Goal: Information Seeking & Learning: Learn about a topic

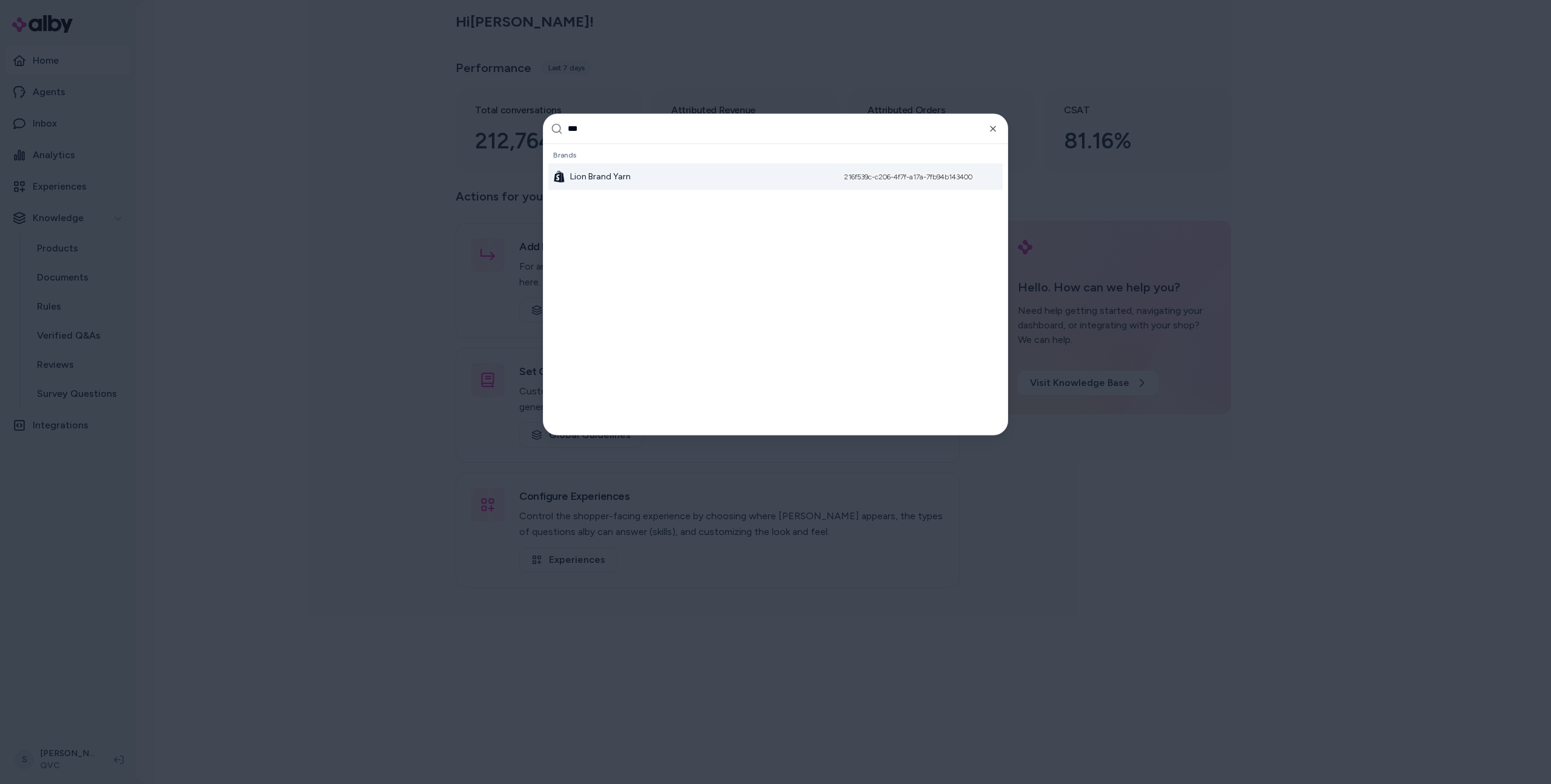
type input "****"
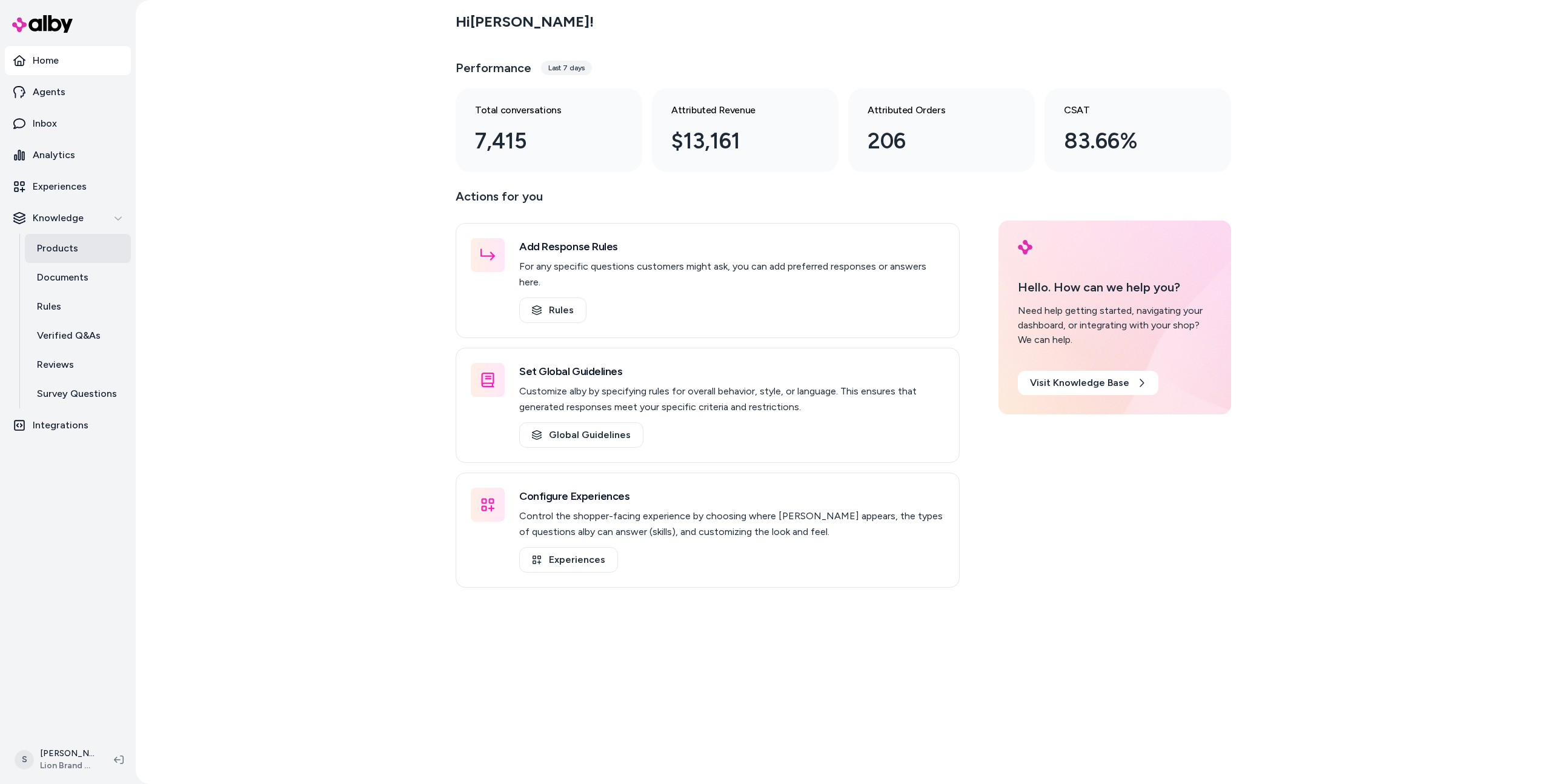
click at [75, 248] on p "Products" at bounding box center [57, 249] width 41 height 15
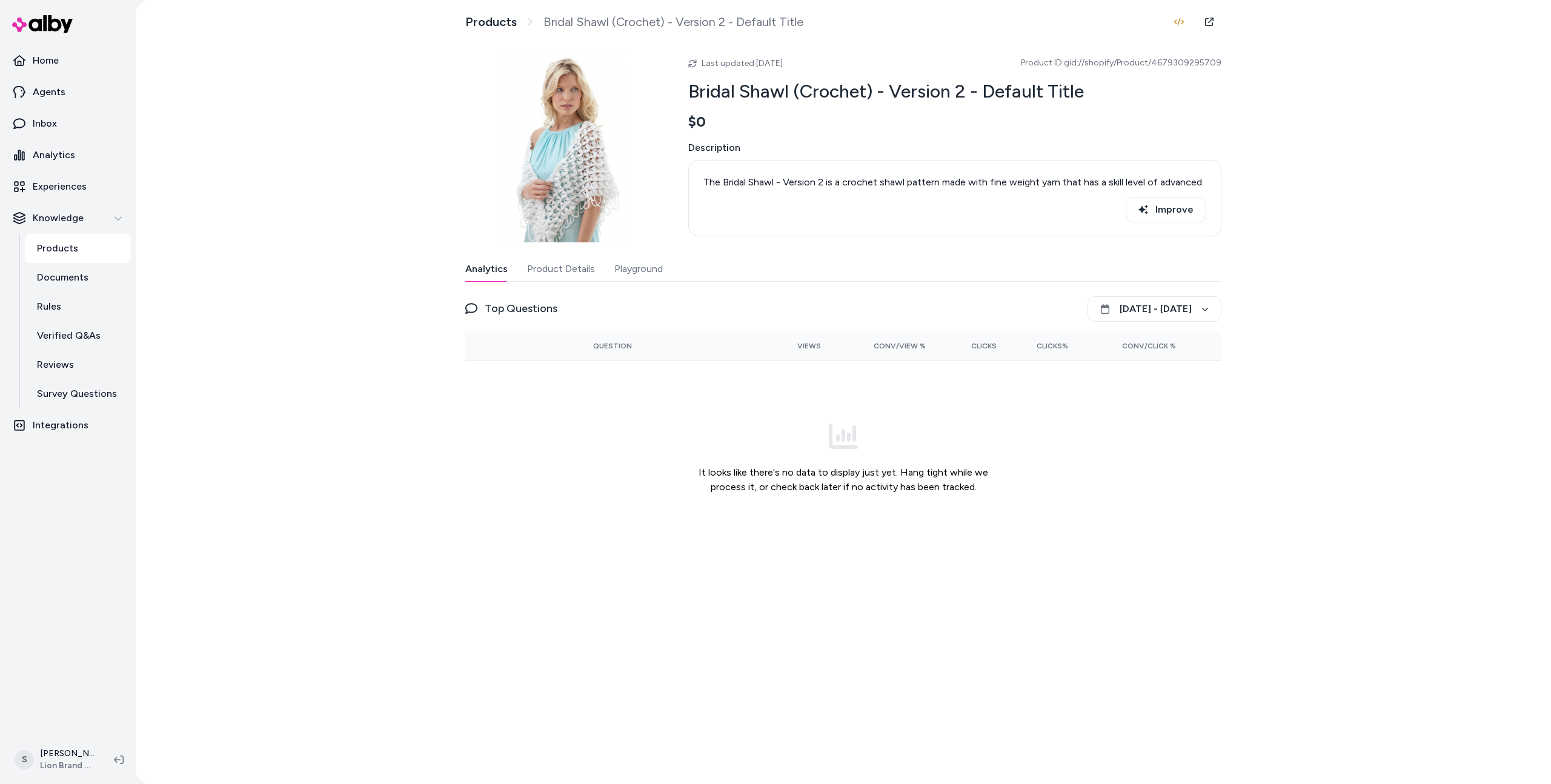
click at [564, 274] on button "Product Details" at bounding box center [561, 269] width 68 height 24
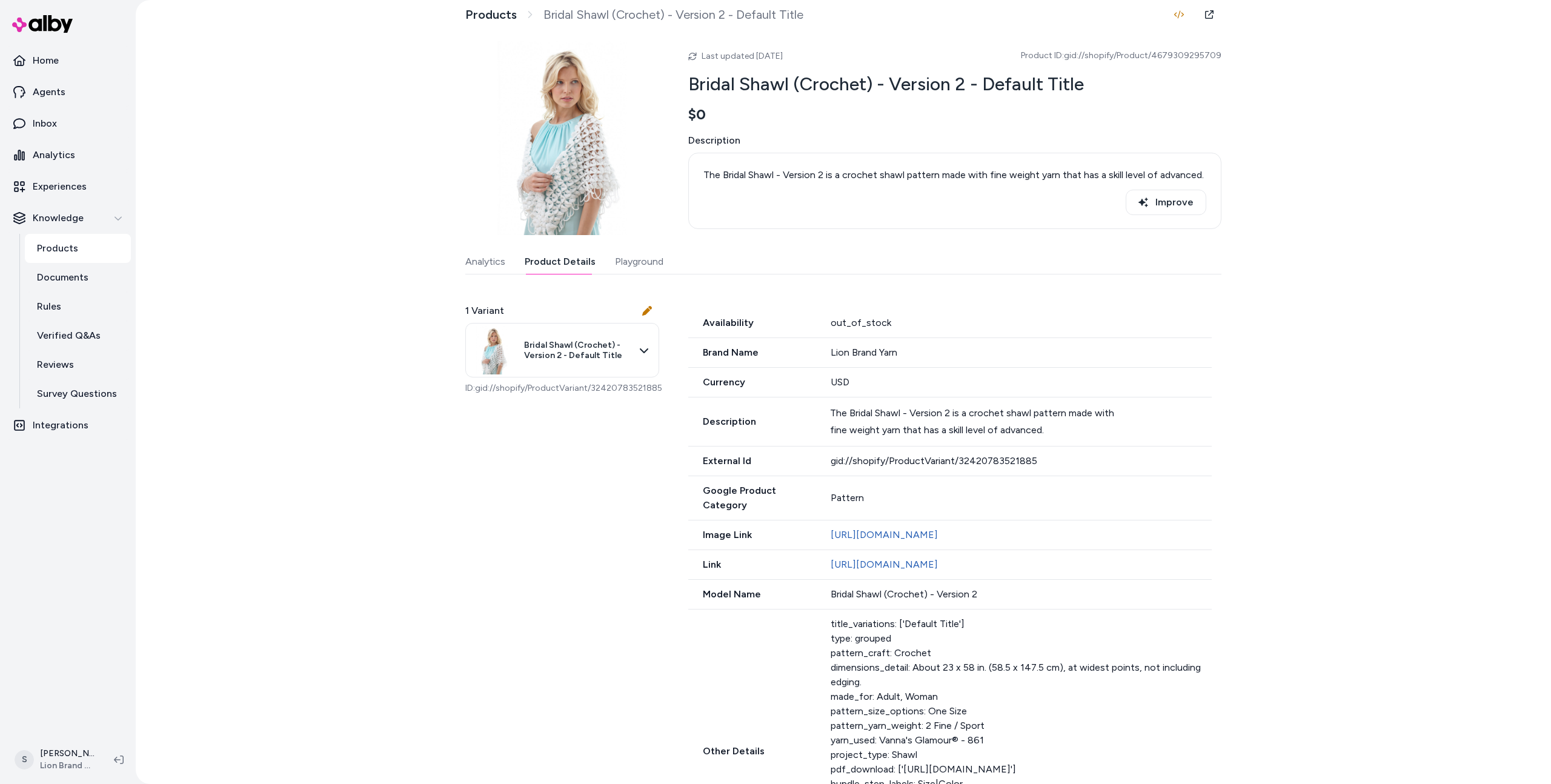
scroll to position [15, 0]
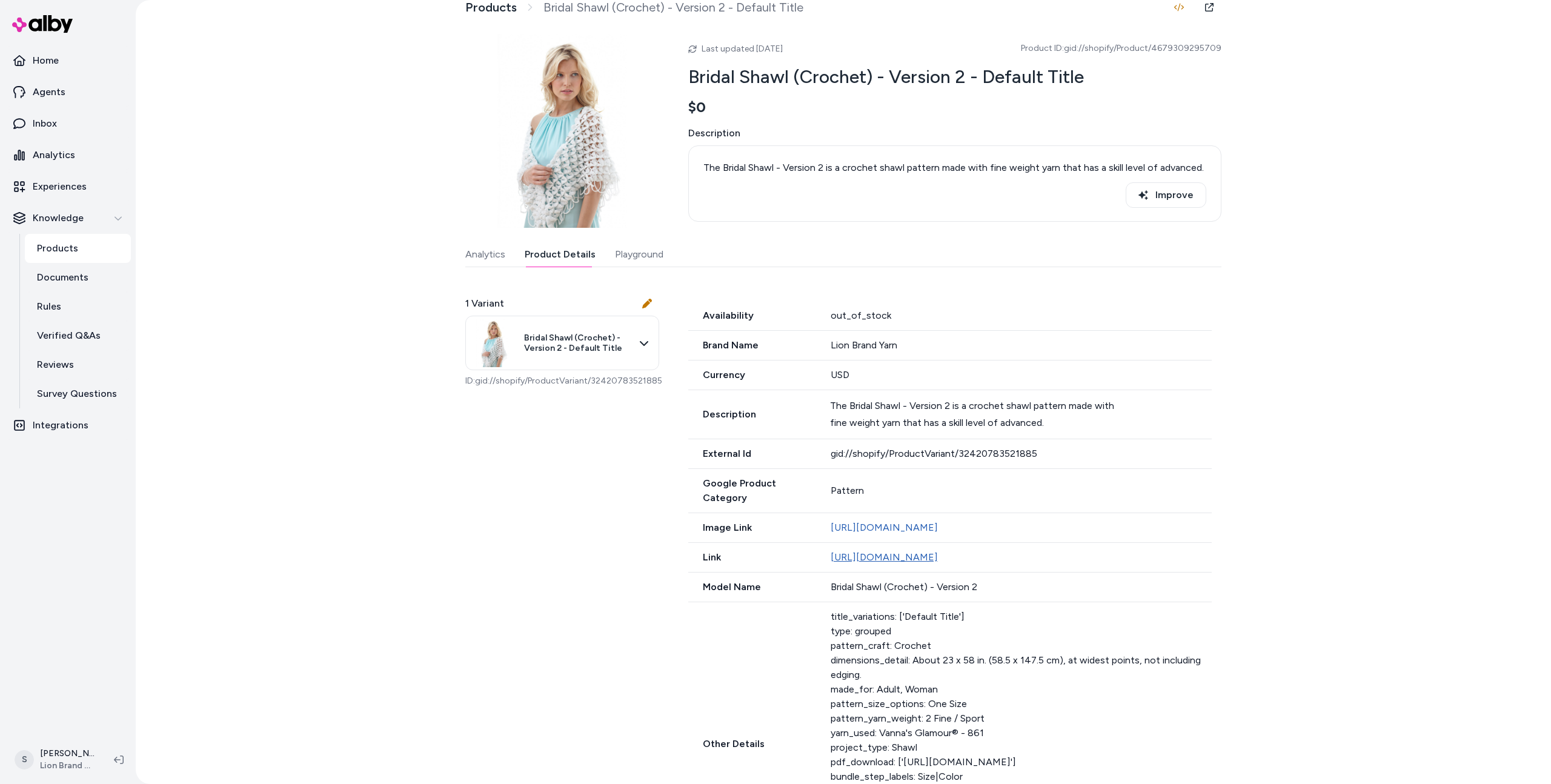
click at [938, 563] on link "https://www.lionbrand.com/products/crochet-pattern-bridal-shawl-3" at bounding box center [884, 557] width 107 height 11
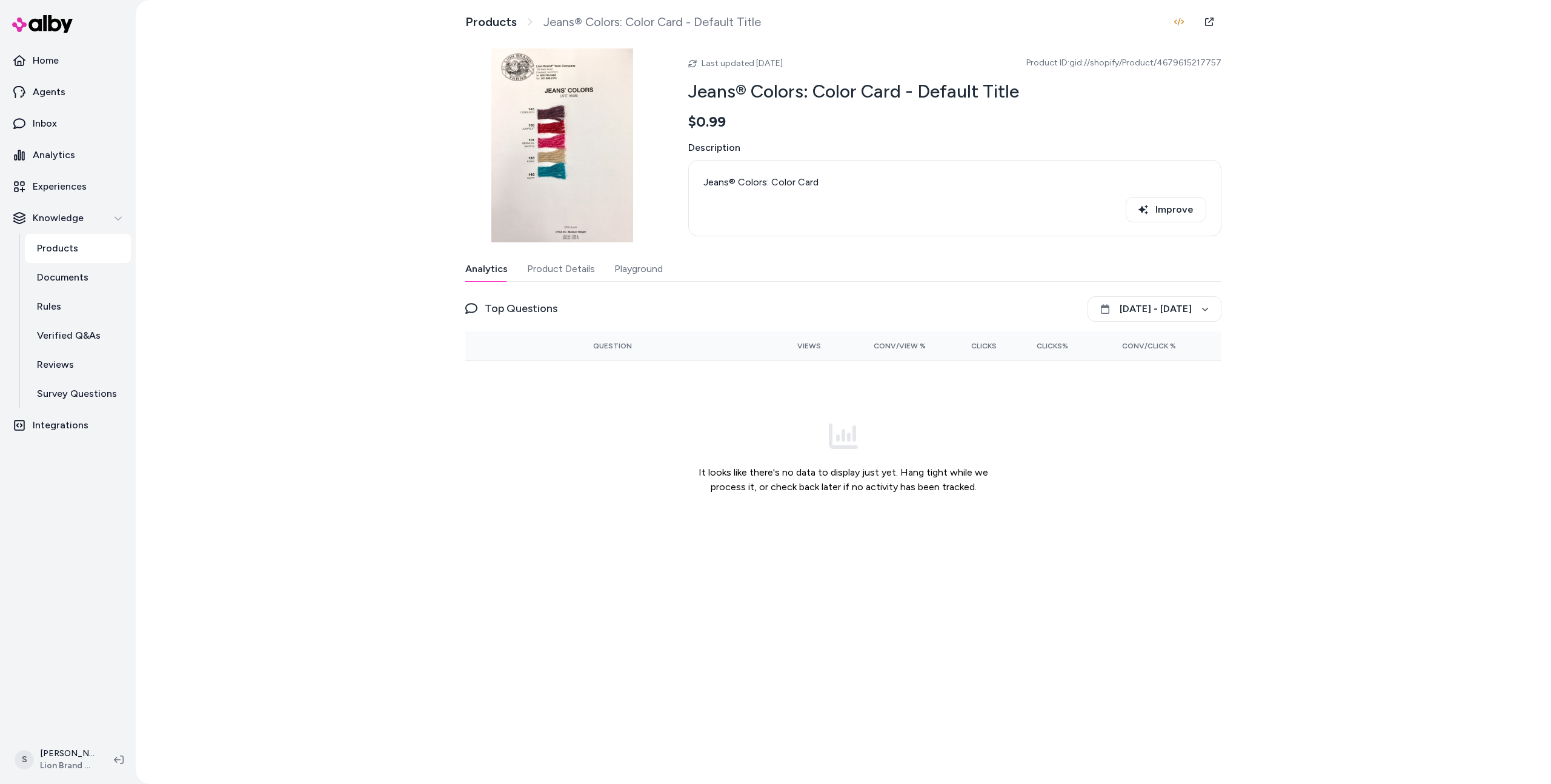
click at [557, 273] on button "Product Details" at bounding box center [561, 269] width 68 height 24
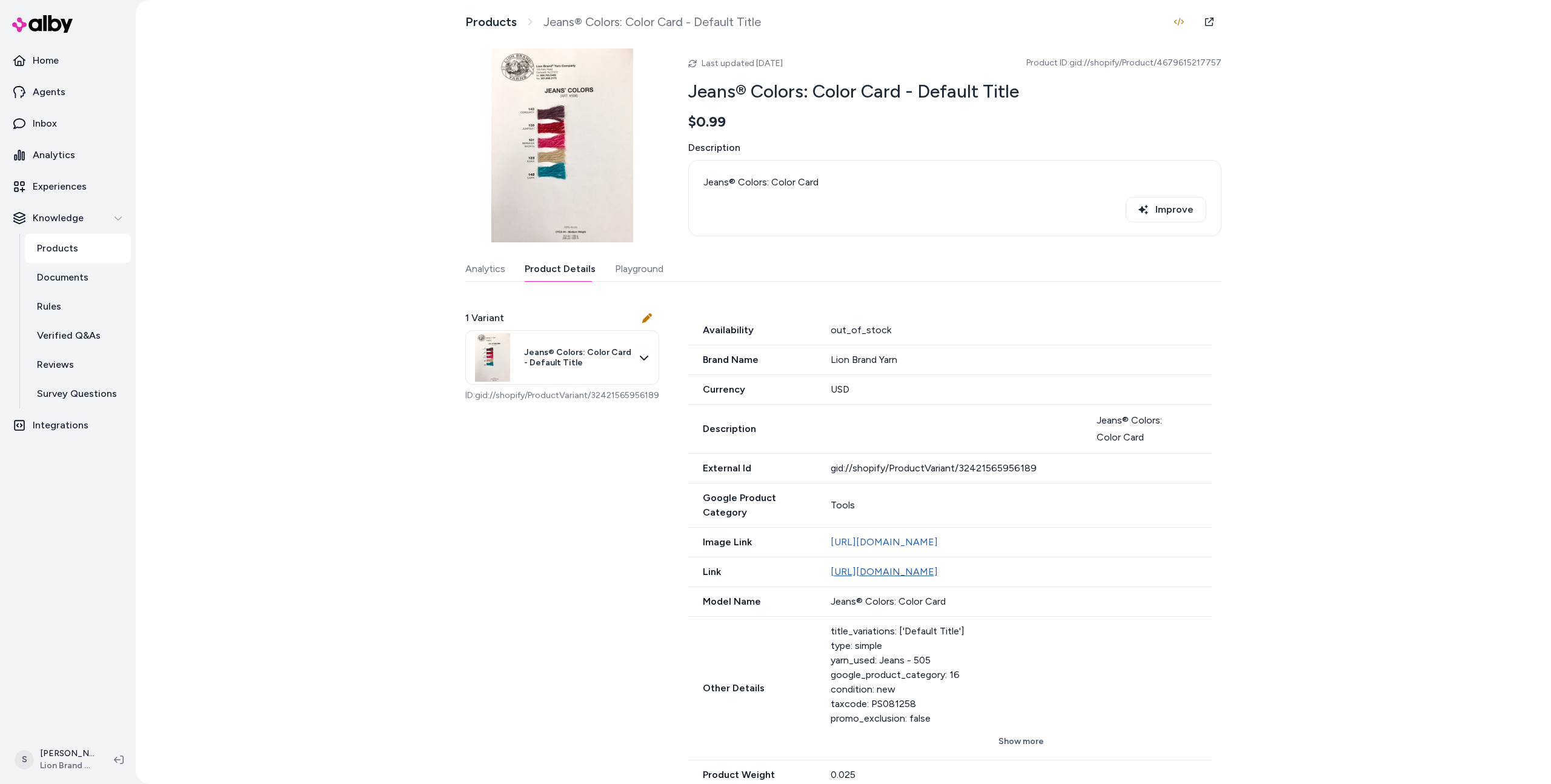
click at [938, 577] on link "[URL][DOMAIN_NAME]" at bounding box center [884, 571] width 107 height 11
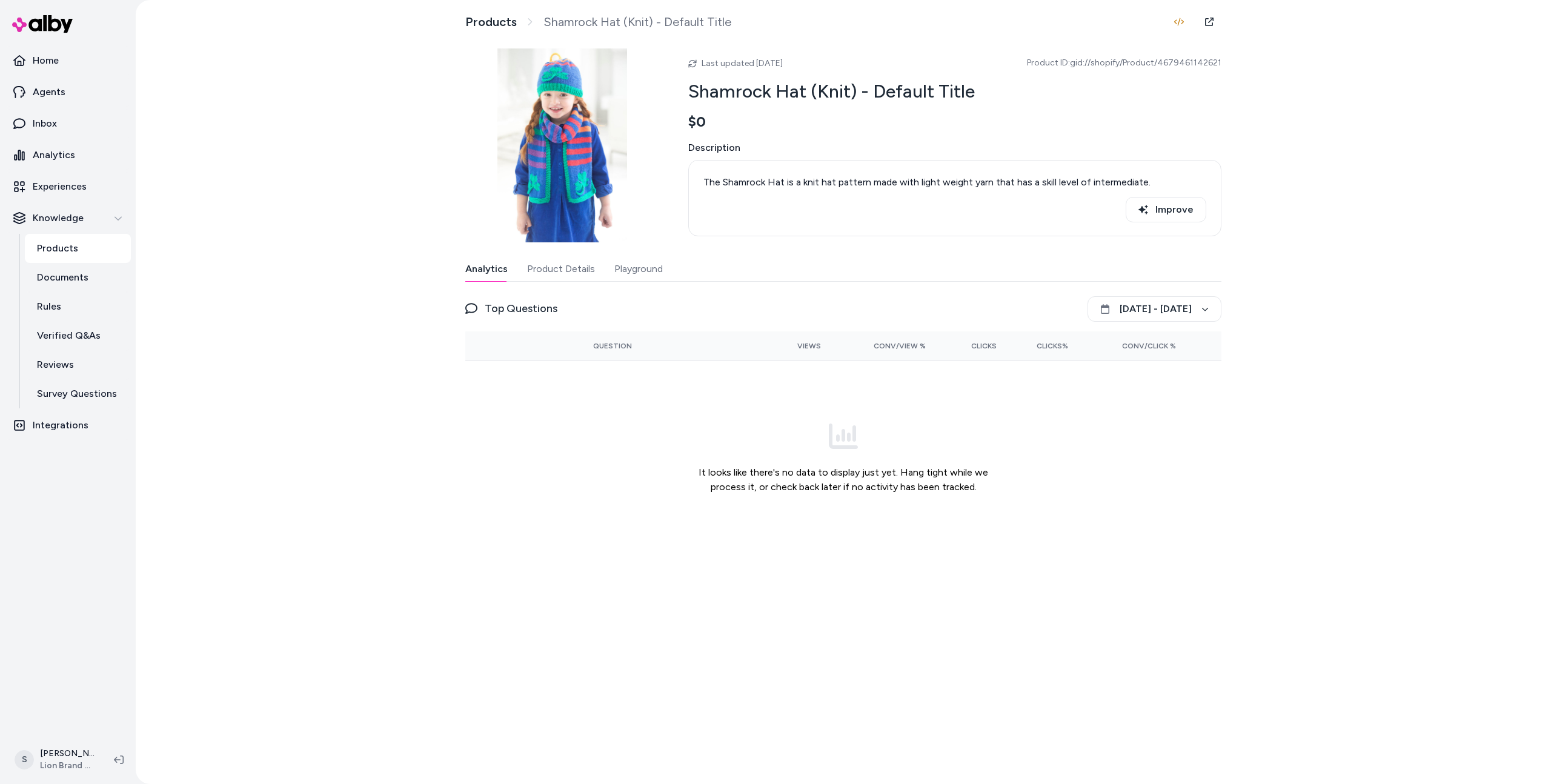
click at [545, 272] on button "Product Details" at bounding box center [561, 269] width 68 height 24
